Goal: Transaction & Acquisition: Purchase product/service

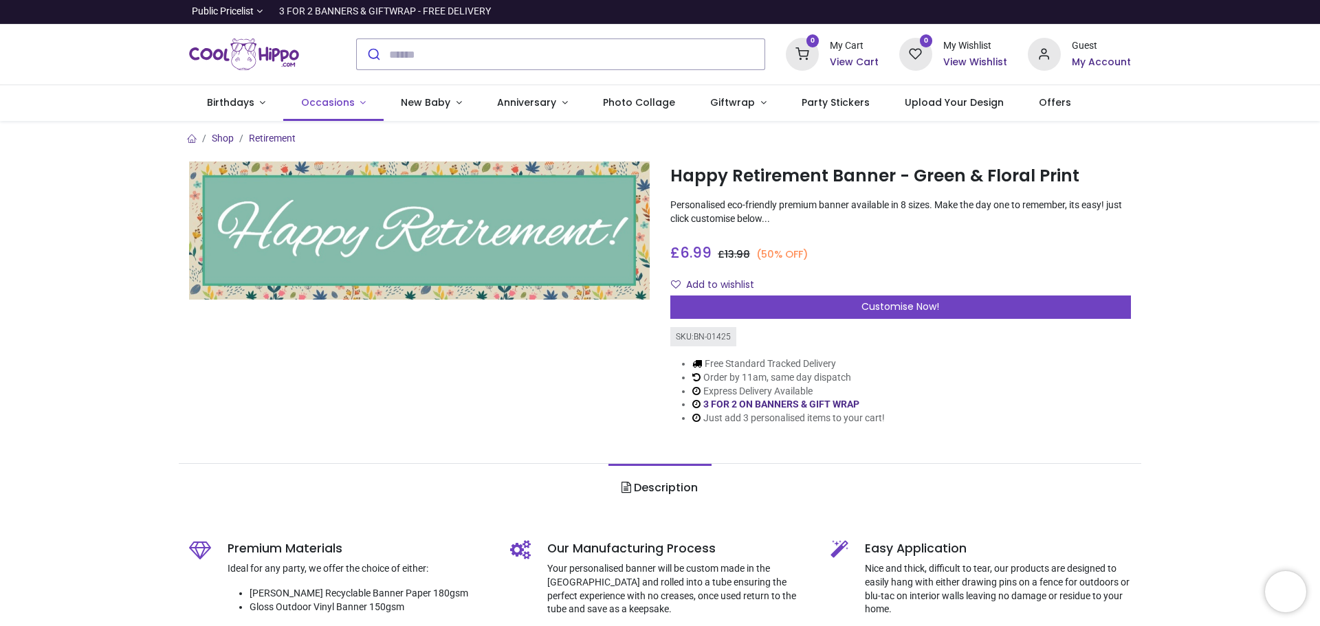
click at [353, 115] on link "Occasions" at bounding box center [333, 103] width 100 height 36
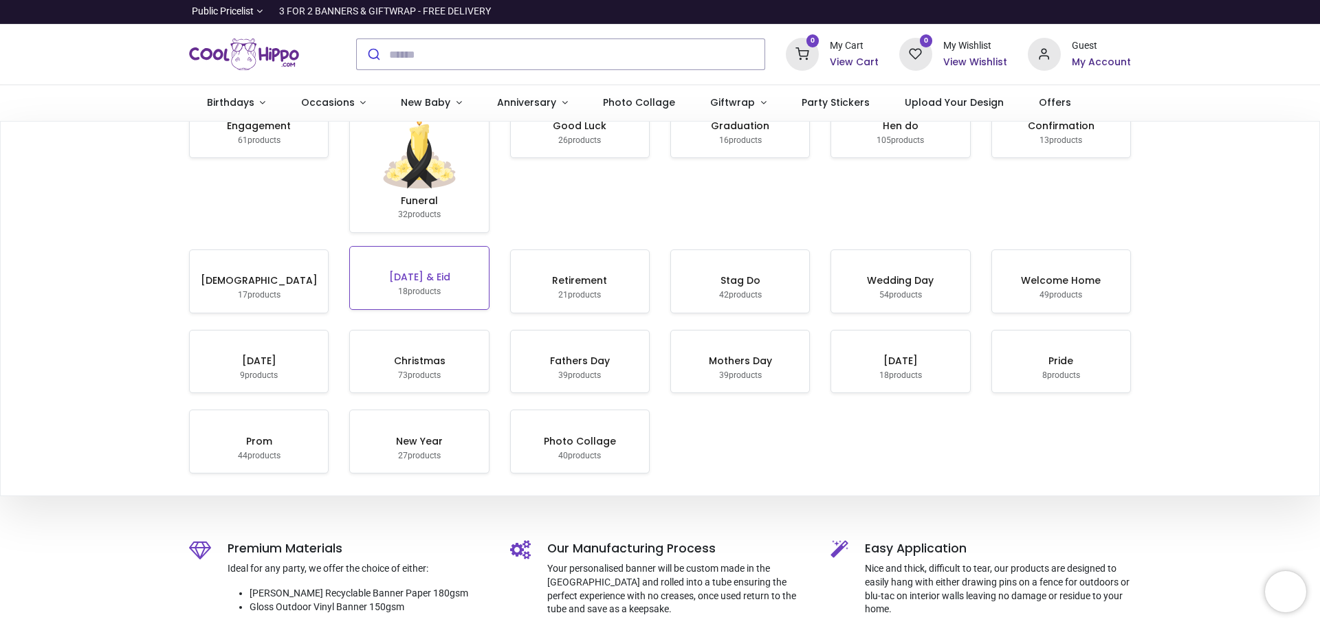
scroll to position [267, 0]
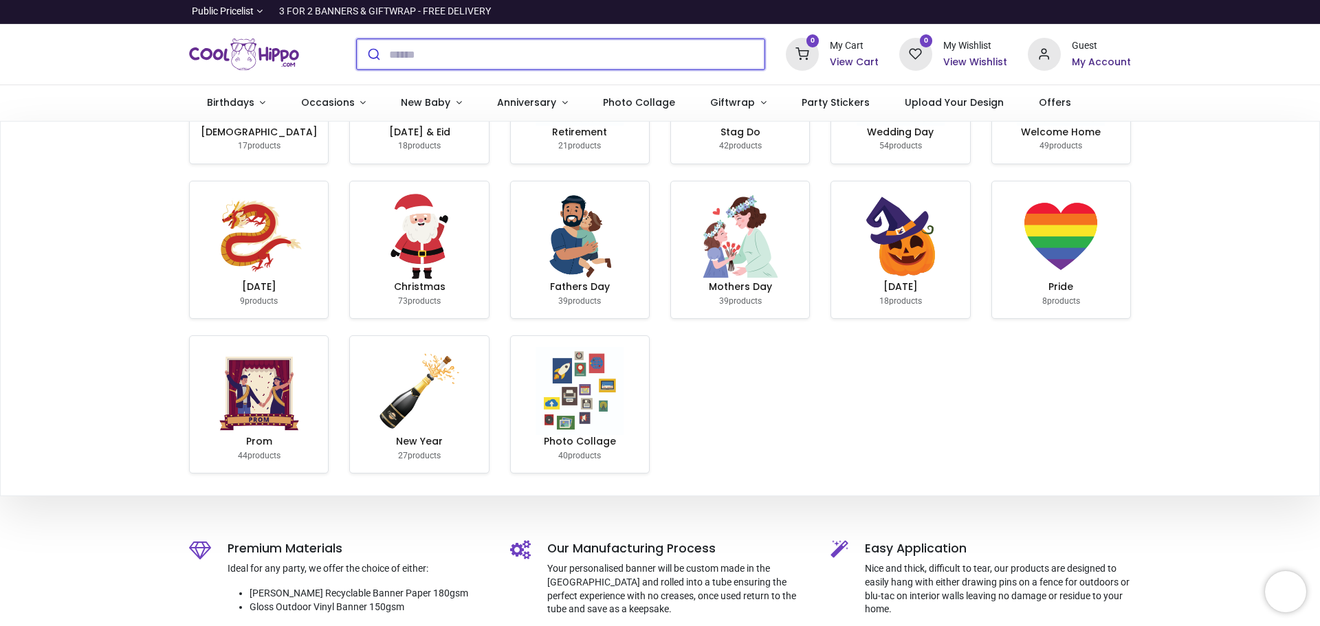
click at [397, 54] on input "search" at bounding box center [576, 54] width 375 height 30
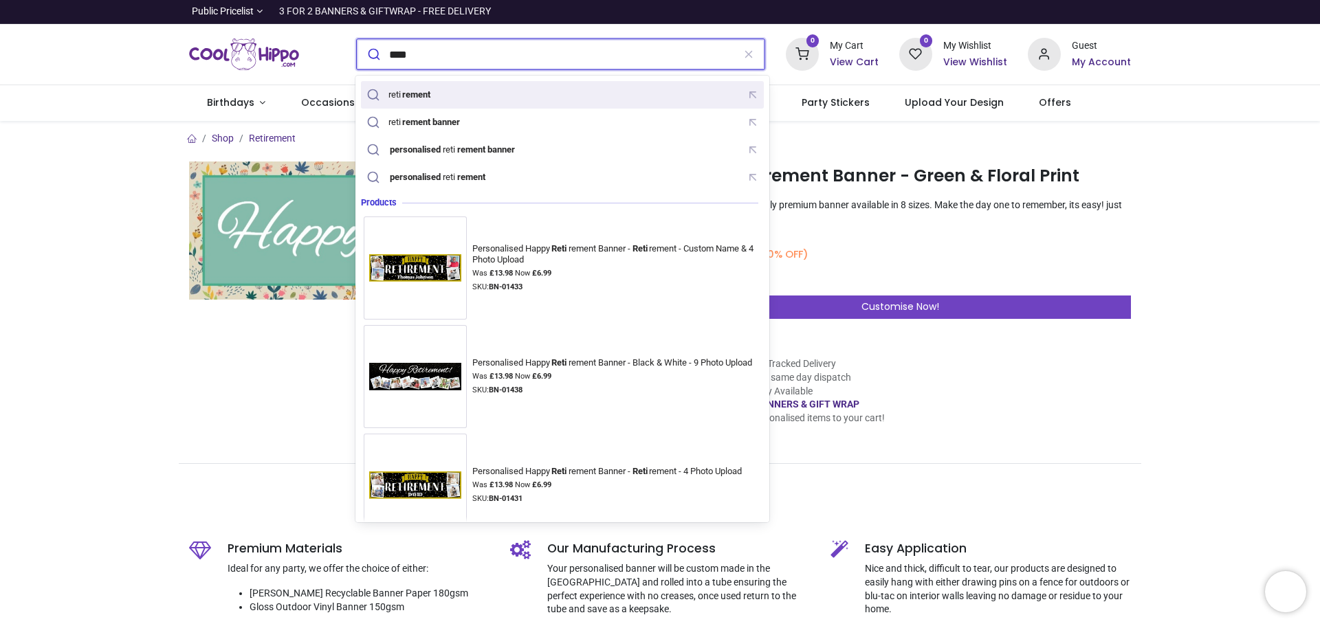
click at [410, 91] on mark "rement" at bounding box center [417, 94] width 32 height 14
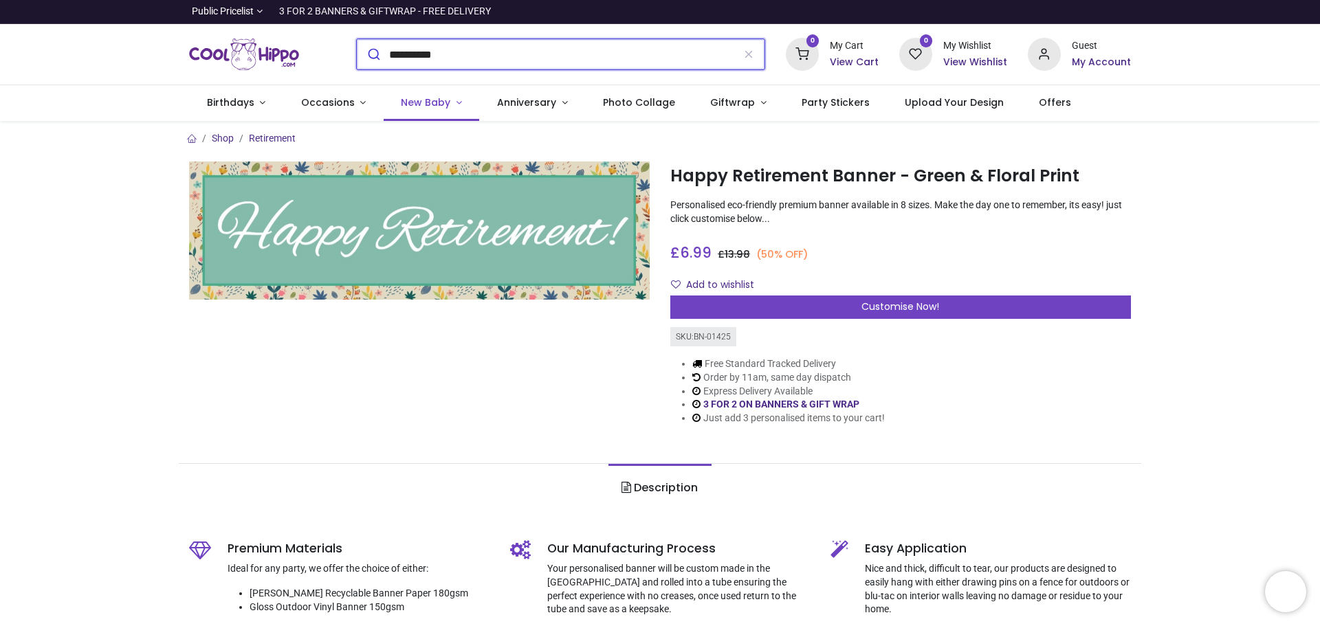
type input "**********"
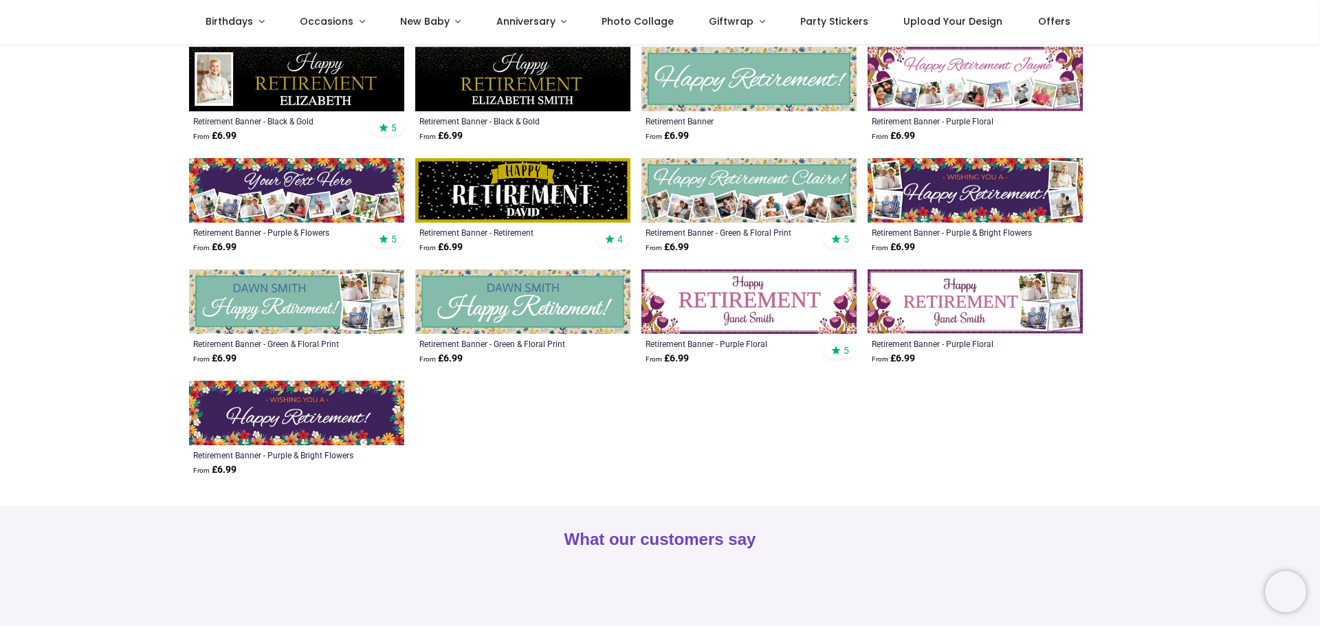
scroll to position [275, 0]
